Goal: Check status

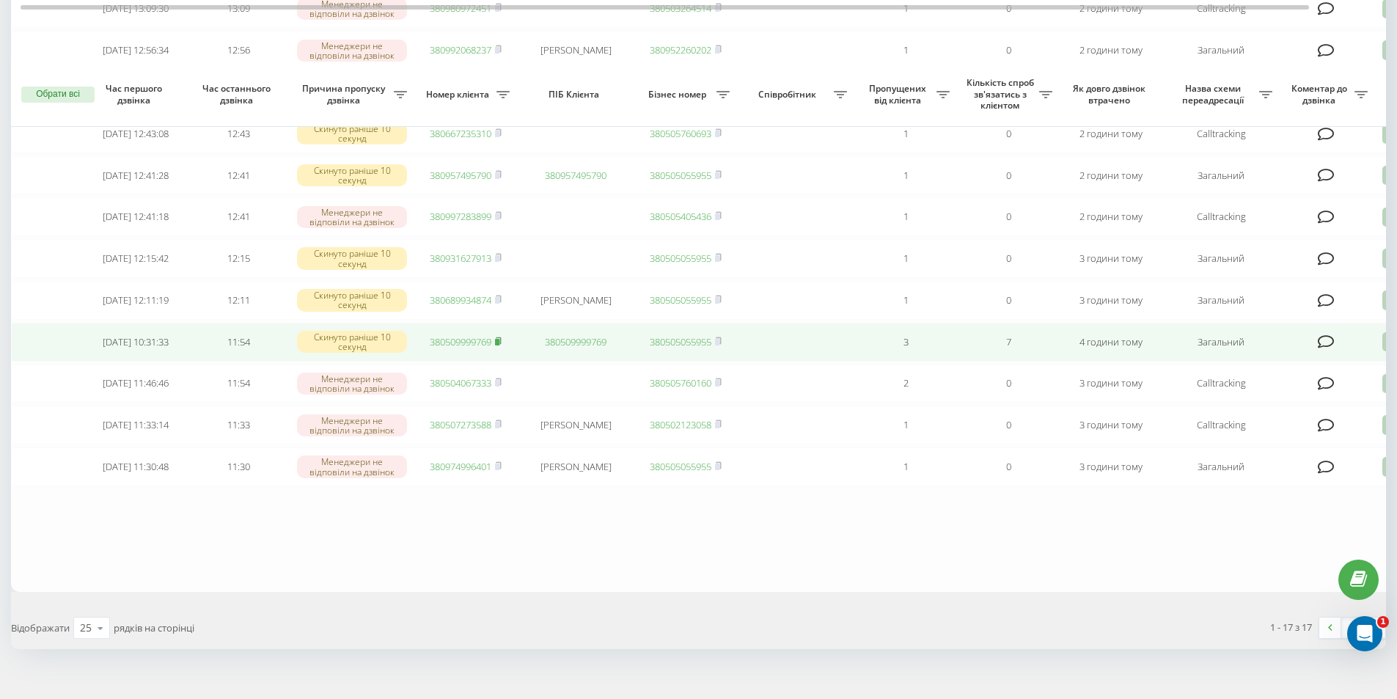
scroll to position [484, 0]
